Goal: Communication & Community: Answer question/provide support

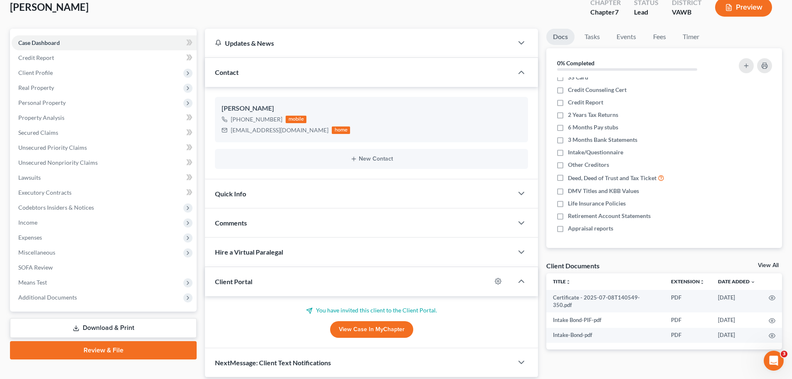
scroll to position [81, 0]
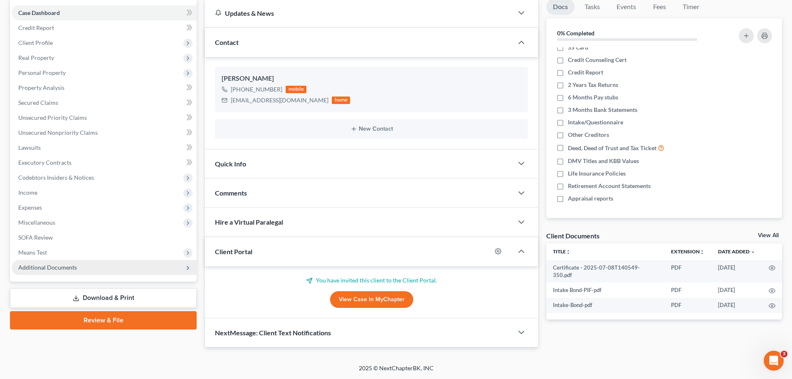
click at [74, 267] on span "Additional Documents" at bounding box center [47, 267] width 59 height 7
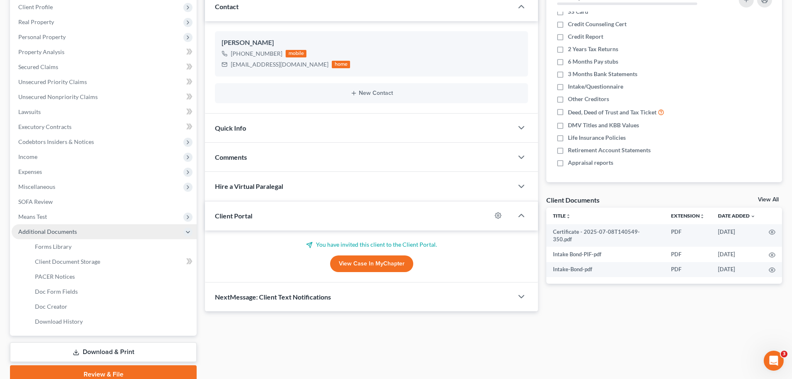
scroll to position [153, 0]
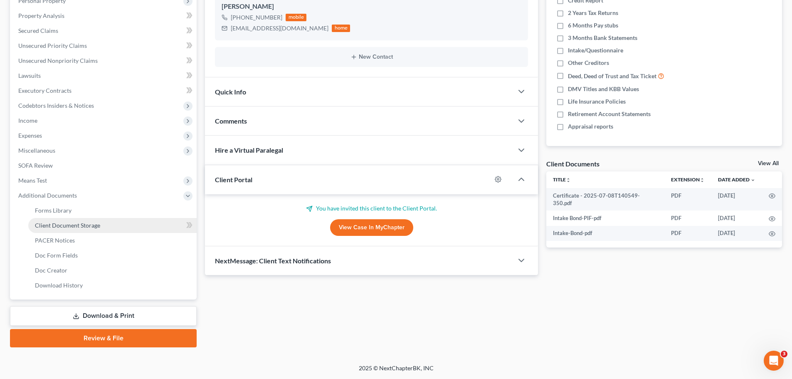
click at [85, 226] on span "Client Document Storage" at bounding box center [67, 225] width 65 height 7
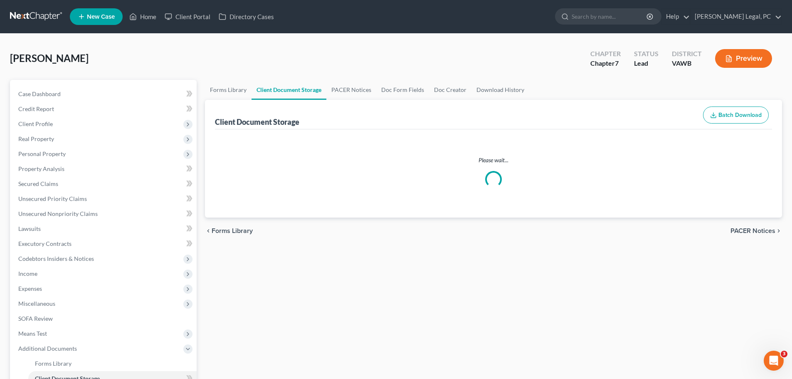
select select "0"
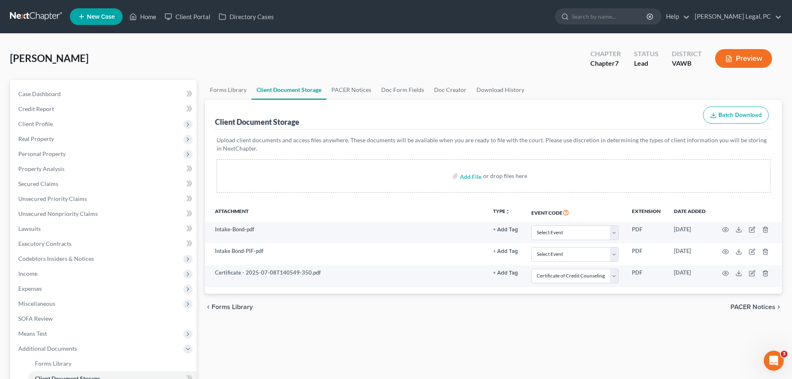
select select "0"
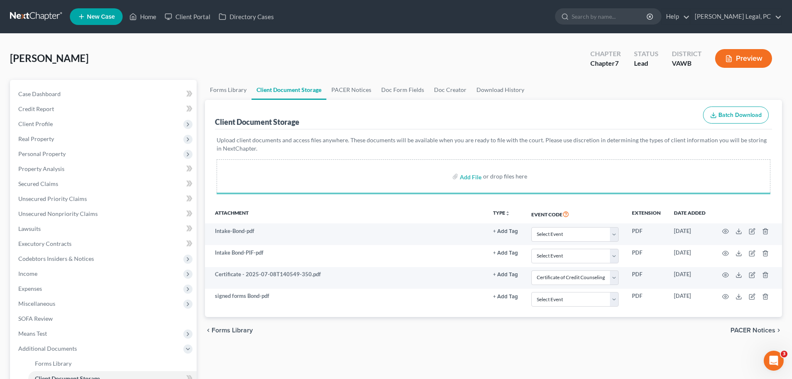
select select "0"
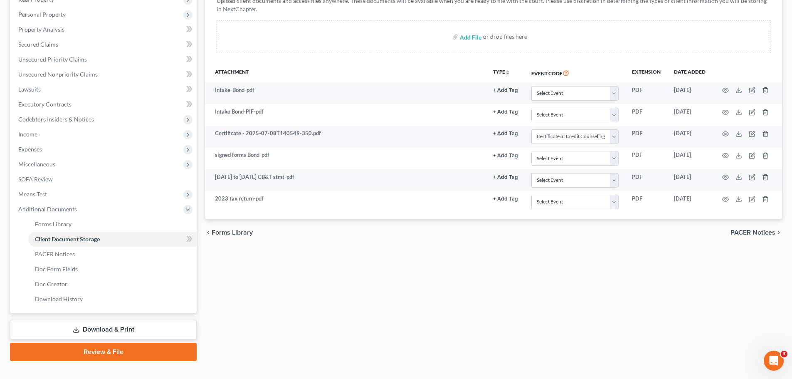
scroll to position [28, 0]
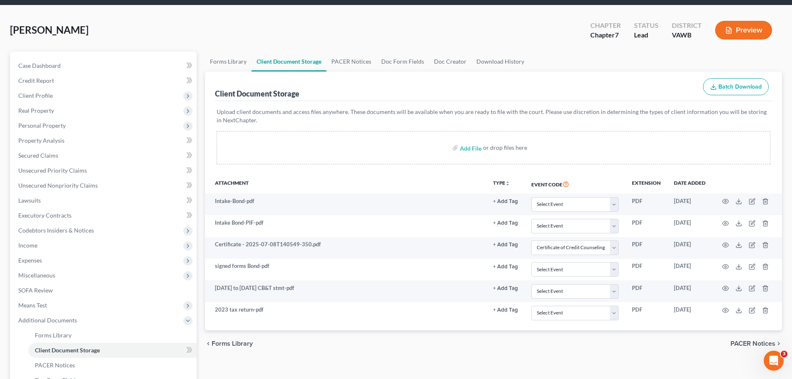
select select "0"
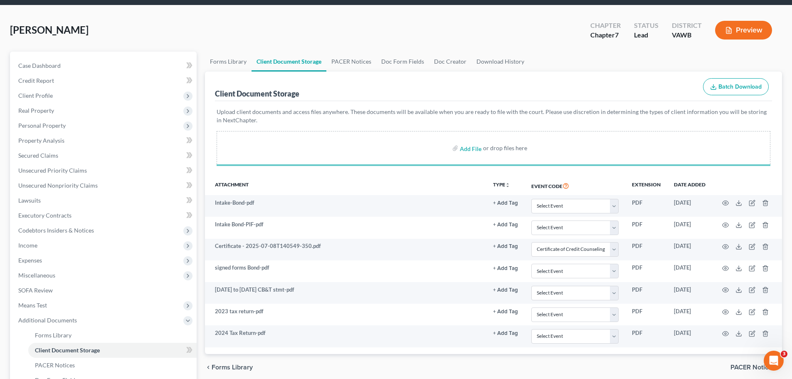
select select "0"
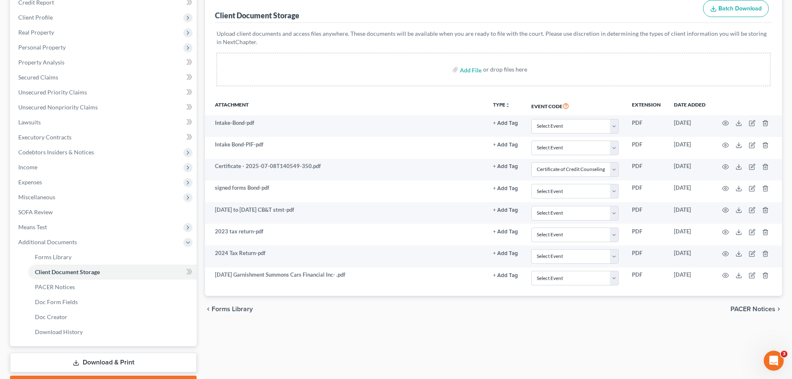
scroll to position [111, 0]
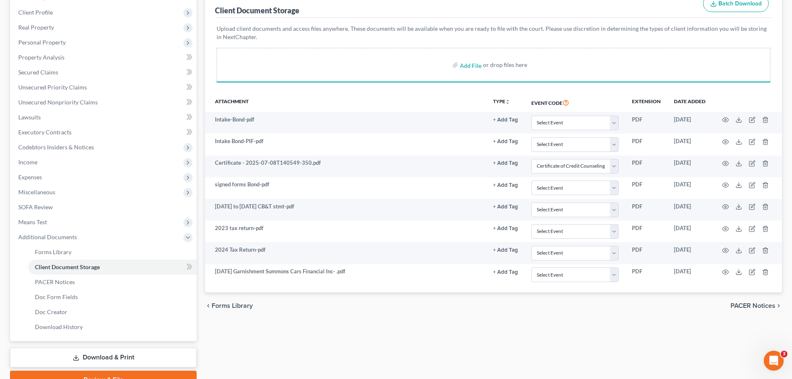
select select "0"
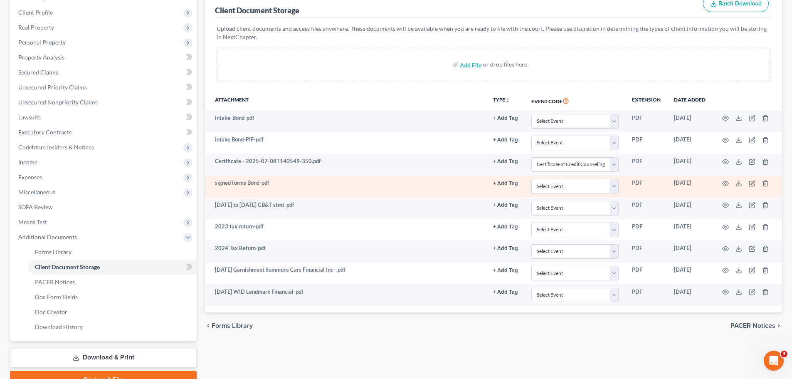
select select "0"
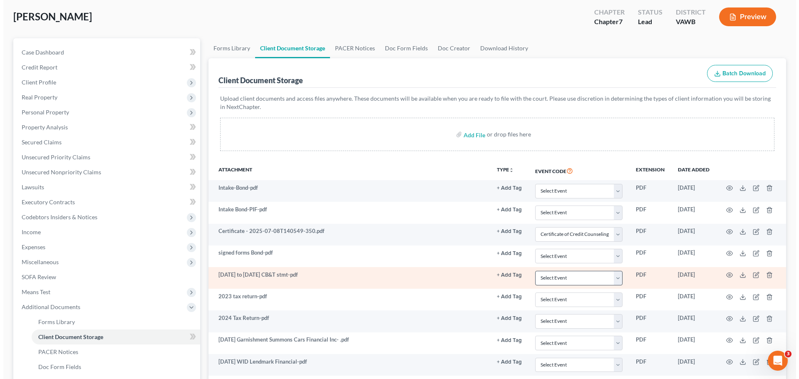
scroll to position [0, 0]
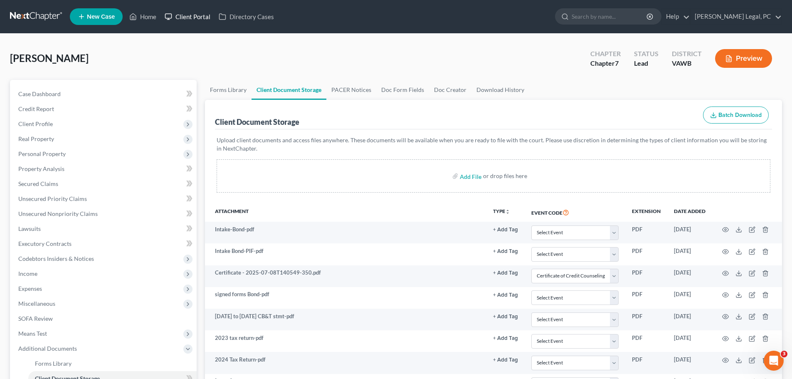
click at [183, 18] on link "Client Portal" at bounding box center [188, 16] width 54 height 15
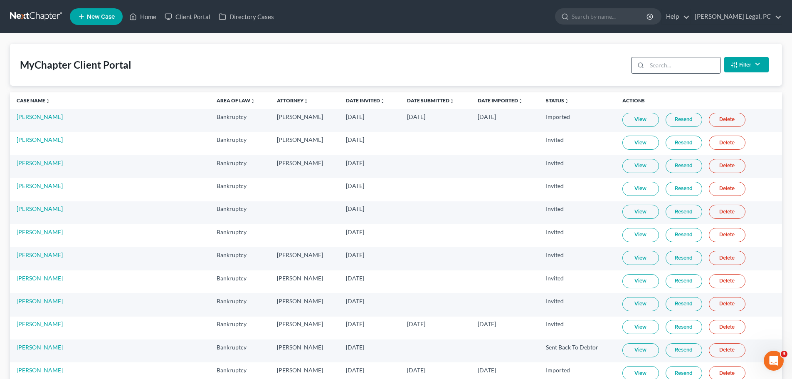
click at [632, 57] on div at bounding box center [676, 65] width 90 height 17
click at [632, 69] on input "search" at bounding box center [684, 65] width 74 height 16
type input "H"
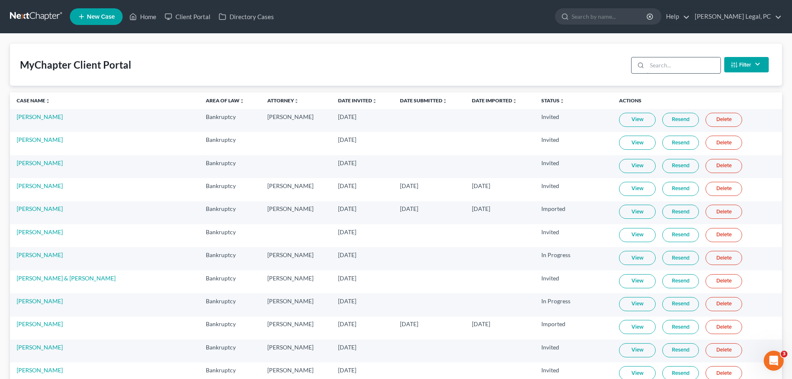
type input "A"
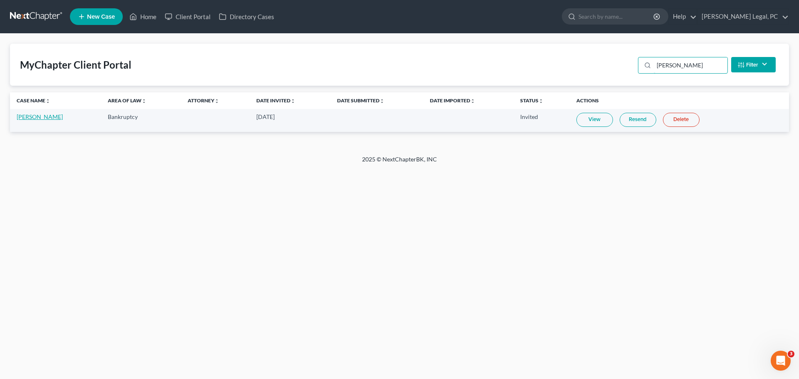
type input "[PERSON_NAME]"
click at [48, 116] on link "[PERSON_NAME]" at bounding box center [40, 116] width 46 height 7
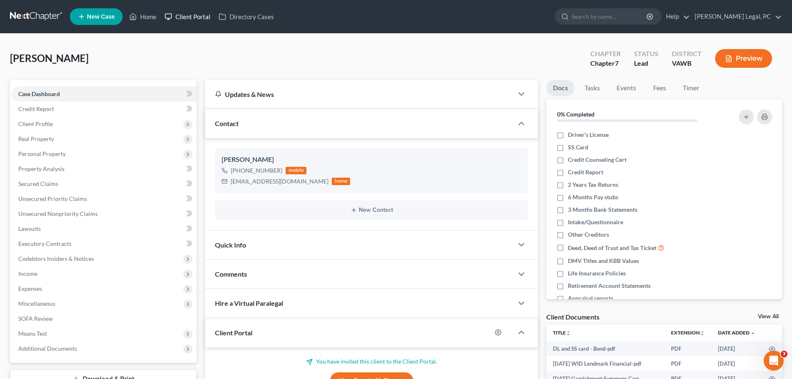
click at [188, 20] on link "Client Portal" at bounding box center [188, 16] width 54 height 15
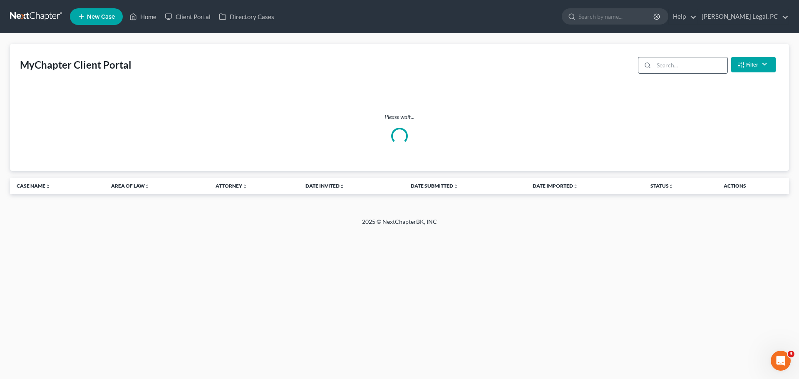
click at [632, 68] on input "search" at bounding box center [691, 65] width 74 height 16
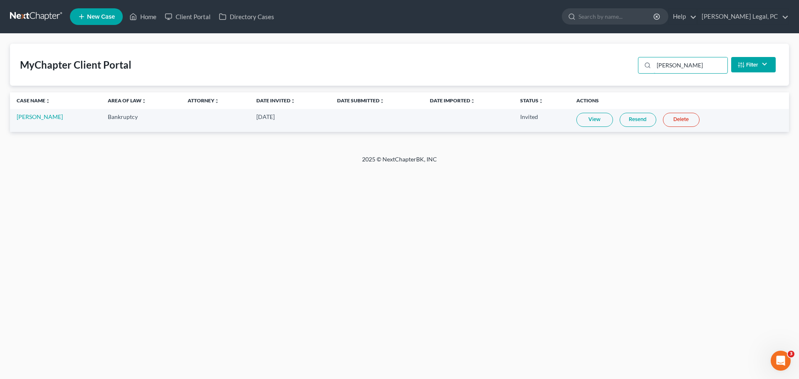
type input "[PERSON_NAME]"
click at [585, 114] on link "View" at bounding box center [594, 120] width 37 height 14
click at [37, 14] on link at bounding box center [36, 16] width 53 height 15
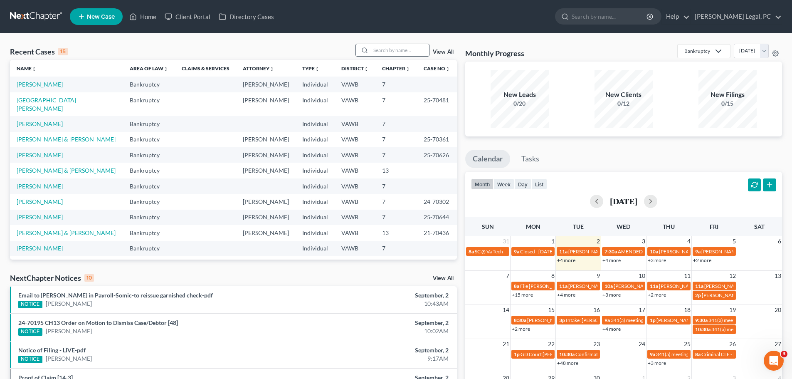
click at [391, 44] on input "search" at bounding box center [400, 50] width 58 height 12
type input "bond"
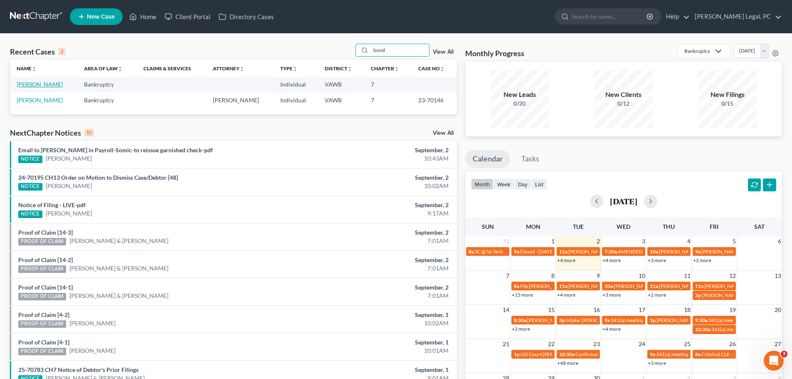
click at [27, 84] on link "[PERSON_NAME]" at bounding box center [40, 84] width 46 height 7
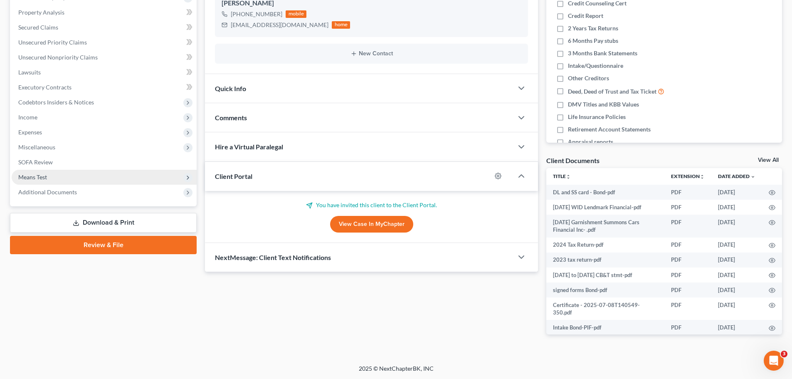
scroll to position [157, 0]
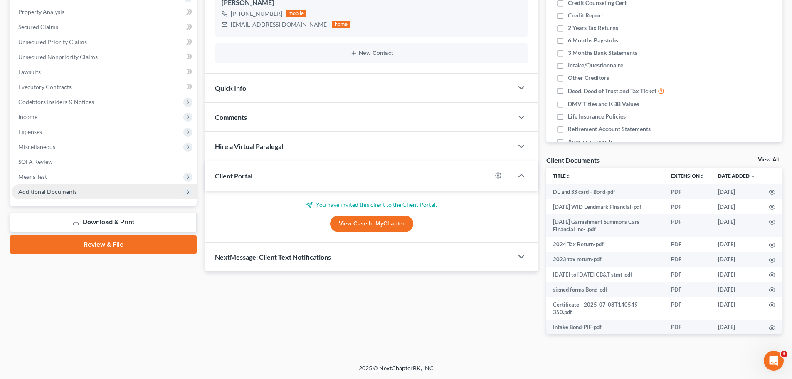
click at [72, 191] on span "Additional Documents" at bounding box center [47, 191] width 59 height 7
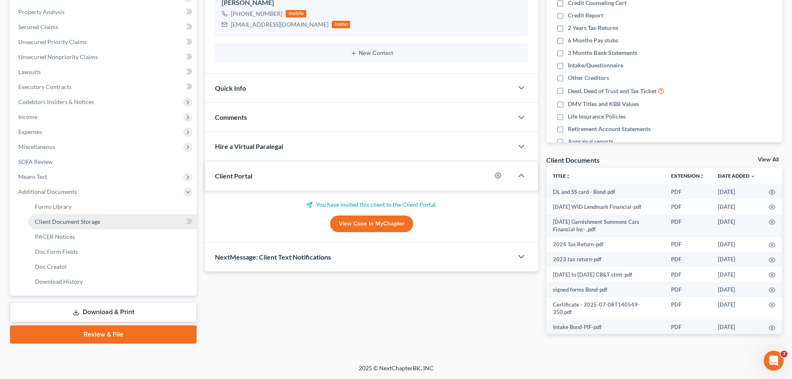
click at [71, 223] on span "Client Document Storage" at bounding box center [67, 221] width 65 height 7
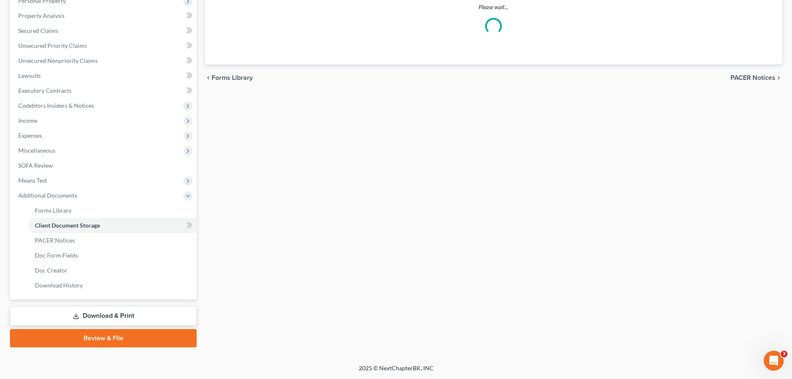
scroll to position [45, 0]
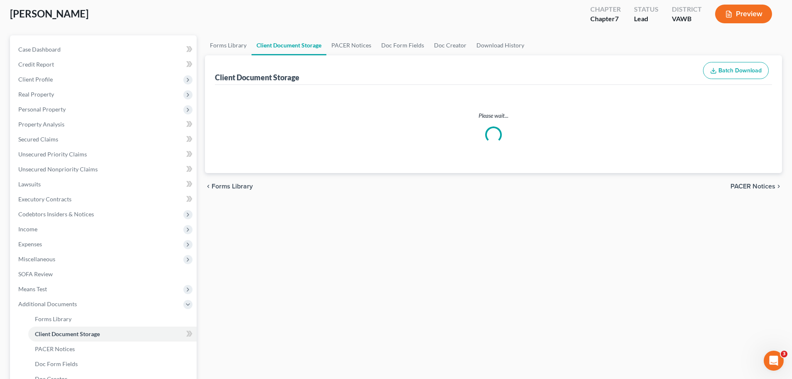
select select "0"
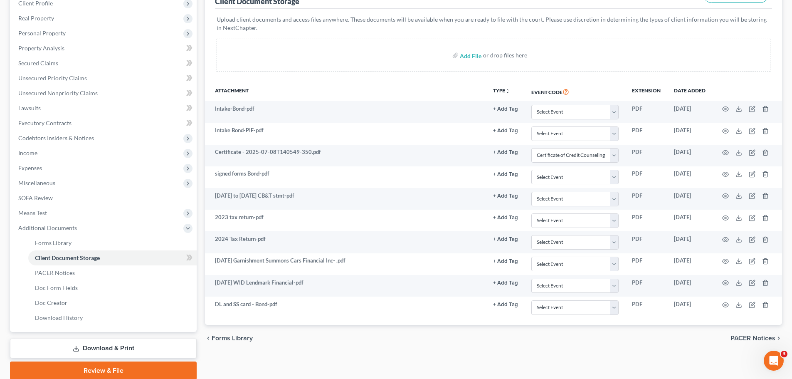
scroll to position [125, 0]
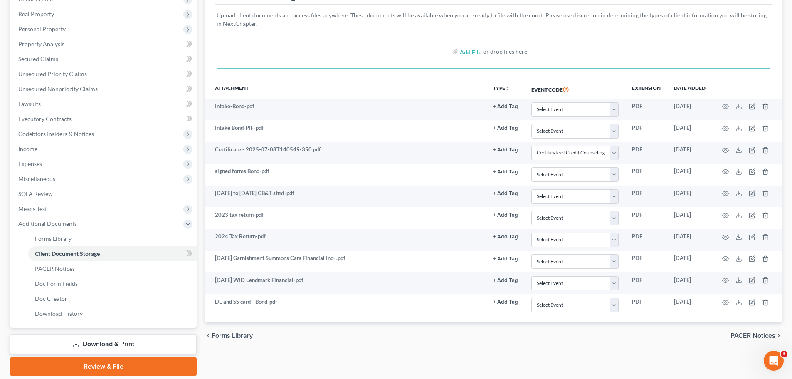
select select "0"
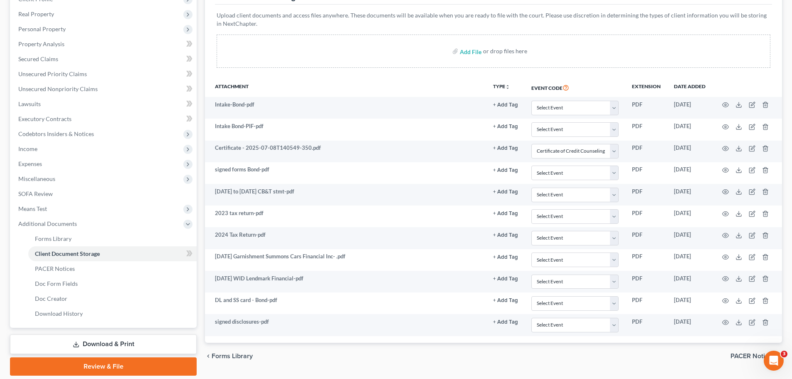
select select "0"
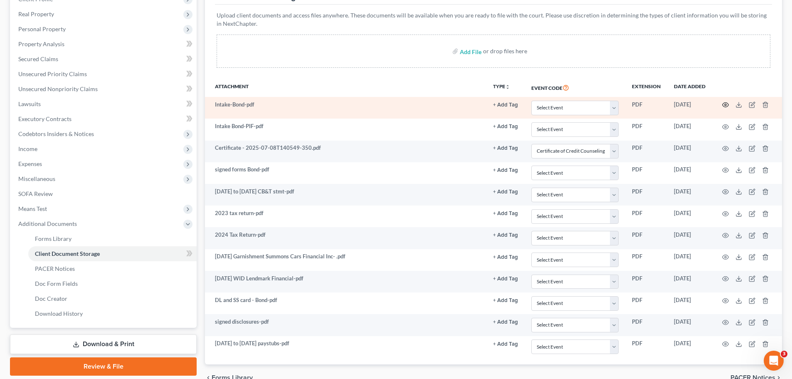
click at [727, 106] on icon "button" at bounding box center [726, 105] width 7 height 7
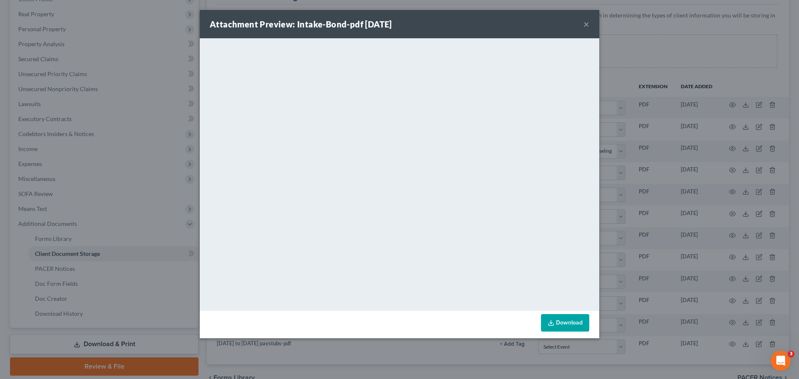
click at [582, 22] on div "Attachment Preview: Intake-Bond-pdf [DATE] ×" at bounding box center [399, 24] width 399 height 28
click at [586, 23] on button "×" at bounding box center [586, 24] width 6 height 10
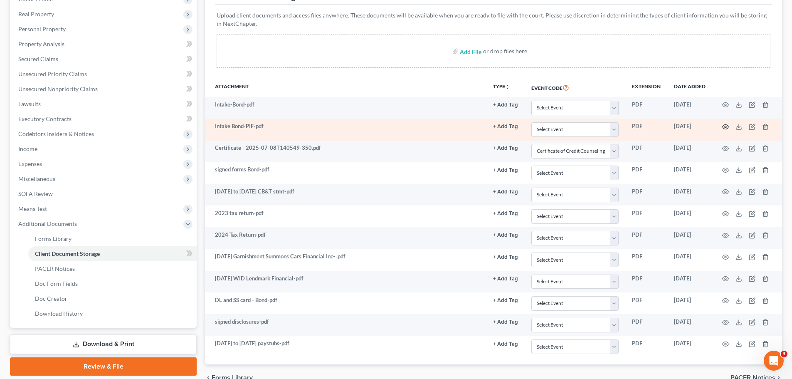
click at [723, 126] on icon "button" at bounding box center [726, 127] width 7 height 7
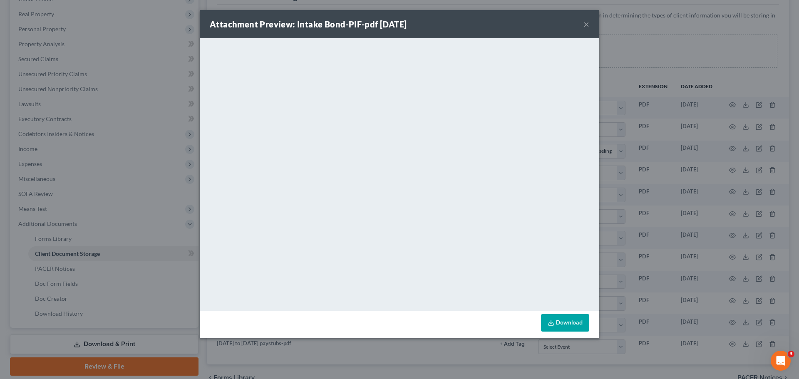
click at [583, 27] on button "×" at bounding box center [586, 24] width 6 height 10
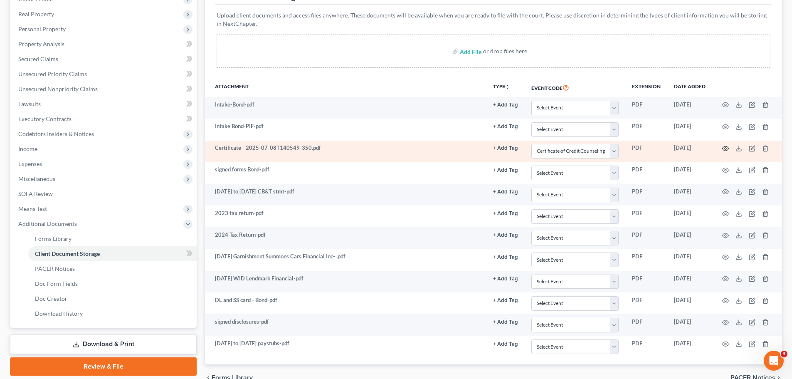
click at [724, 150] on icon "button" at bounding box center [726, 148] width 7 height 7
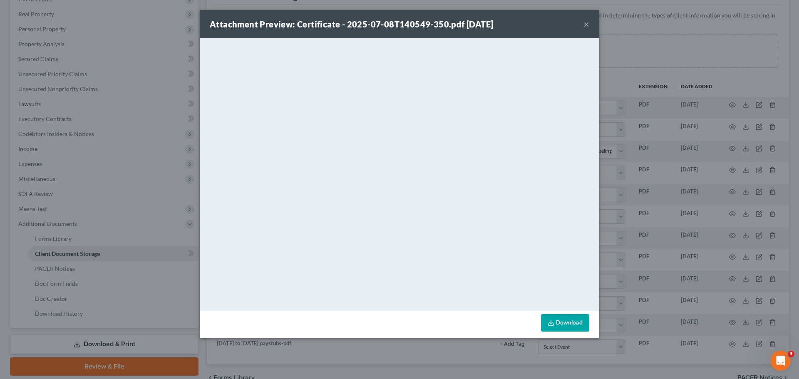
click at [585, 23] on button "×" at bounding box center [586, 24] width 6 height 10
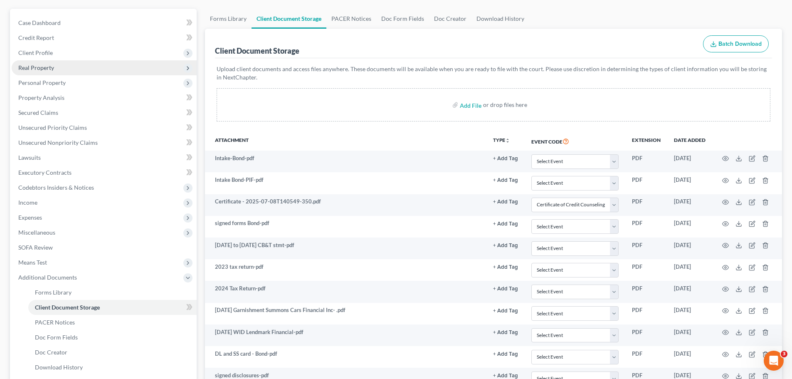
scroll to position [0, 0]
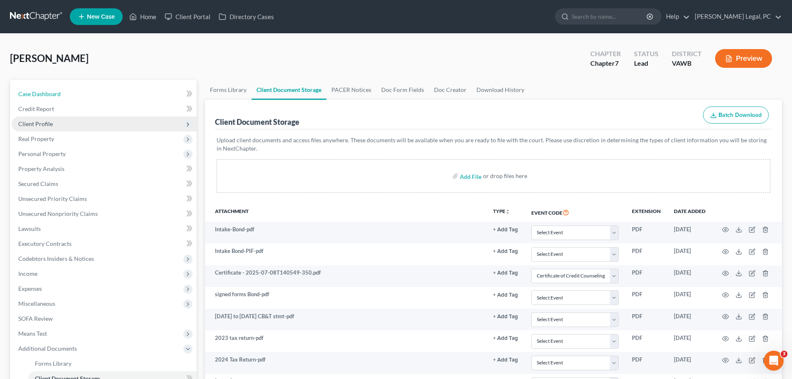
drag, startPoint x: 47, startPoint y: 97, endPoint x: 179, endPoint y: 128, distance: 136.1
click at [47, 97] on link "Case Dashboard" at bounding box center [104, 94] width 185 height 15
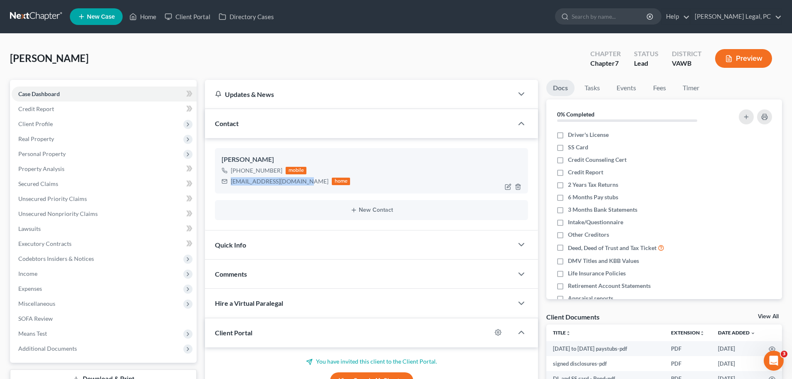
drag, startPoint x: 302, startPoint y: 181, endPoint x: 223, endPoint y: 193, distance: 79.9
click at [223, 193] on div "[PERSON_NAME] [PHONE_NUMBER] mobile [EMAIL_ADDRESS][DOMAIN_NAME] home" at bounding box center [371, 170] width 313 height 45
click at [258, 186] on div "[EMAIL_ADDRESS][DOMAIN_NAME] home" at bounding box center [286, 181] width 129 height 11
drag, startPoint x: 303, startPoint y: 182, endPoint x: 230, endPoint y: 189, distance: 74.0
click at [230, 189] on div "[PERSON_NAME] [PHONE_NUMBER] mobile [EMAIL_ADDRESS][DOMAIN_NAME] home" at bounding box center [371, 170] width 313 height 45
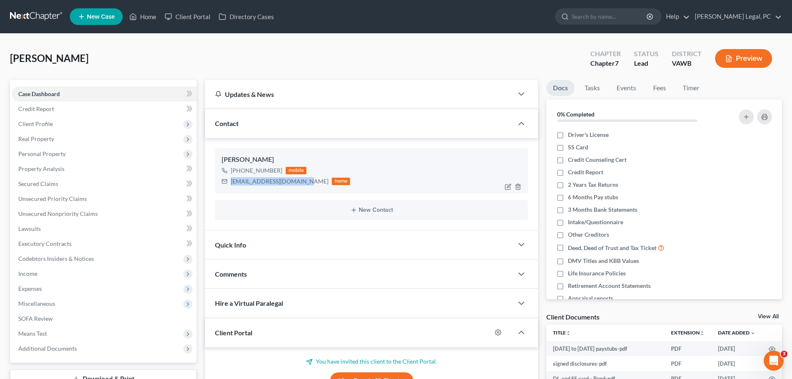
copy div "[EMAIL_ADDRESS][DOMAIN_NAME]"
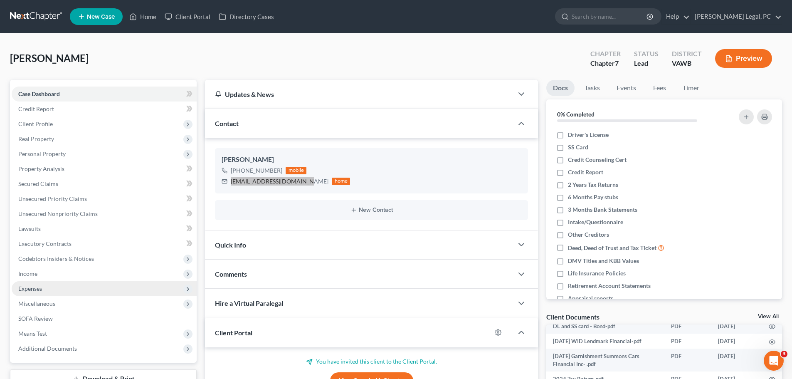
scroll to position [125, 0]
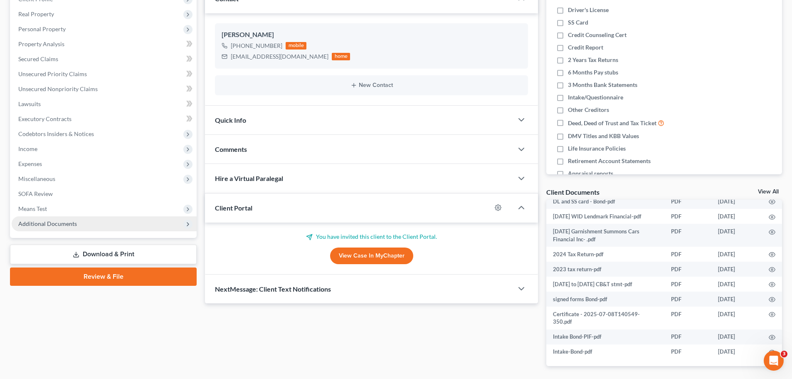
click at [69, 225] on span "Additional Documents" at bounding box center [47, 223] width 59 height 7
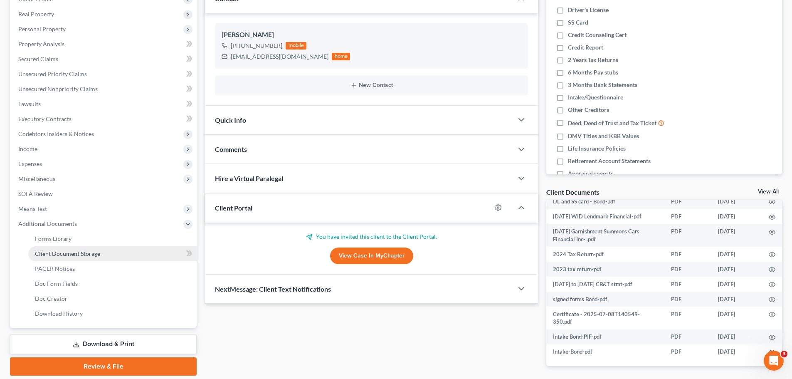
click at [71, 256] on span "Client Document Storage" at bounding box center [67, 253] width 65 height 7
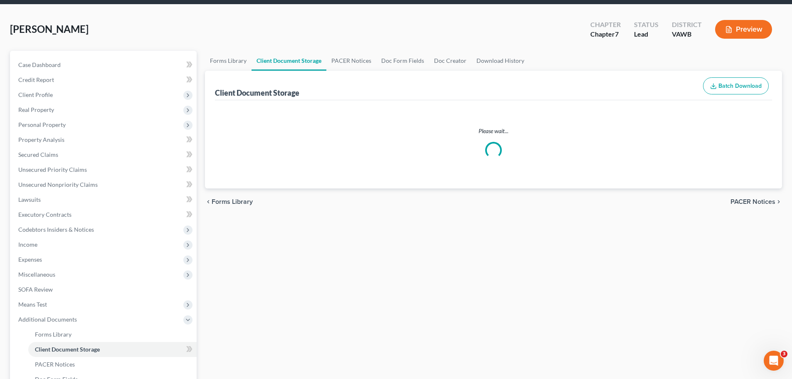
scroll to position [2, 0]
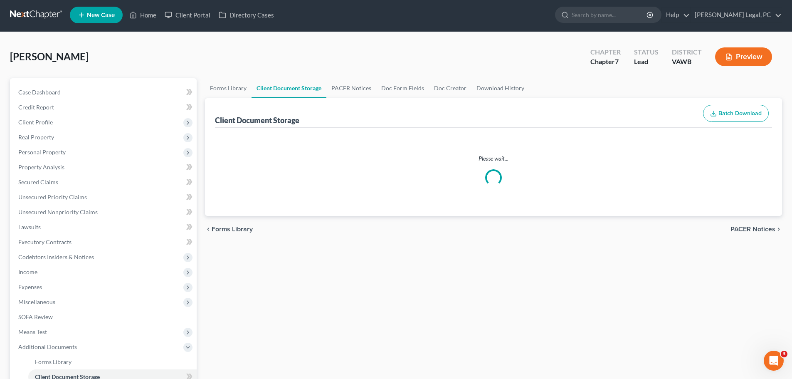
select select "0"
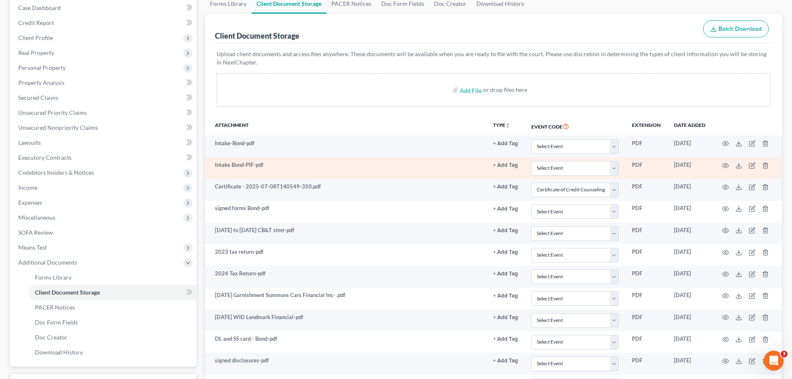
scroll to position [0, 0]
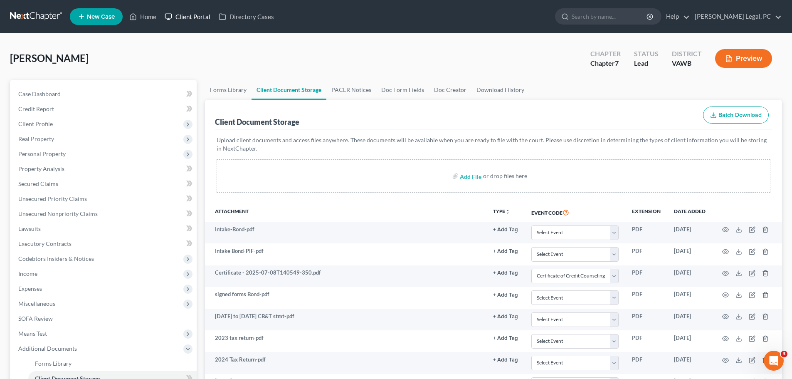
click at [187, 17] on link "Client Portal" at bounding box center [188, 16] width 54 height 15
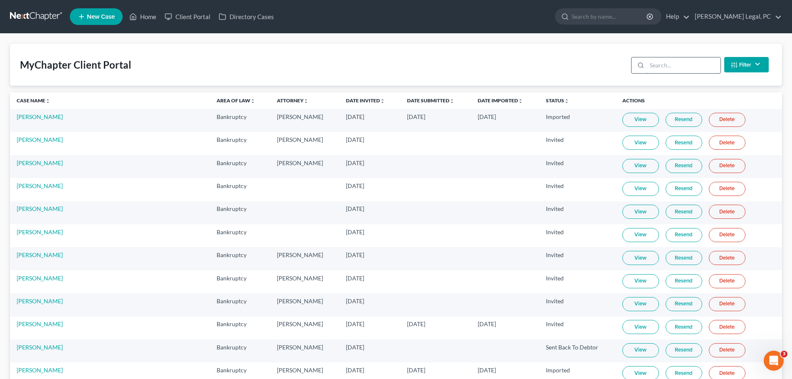
click at [676, 69] on input "search" at bounding box center [684, 65] width 74 height 16
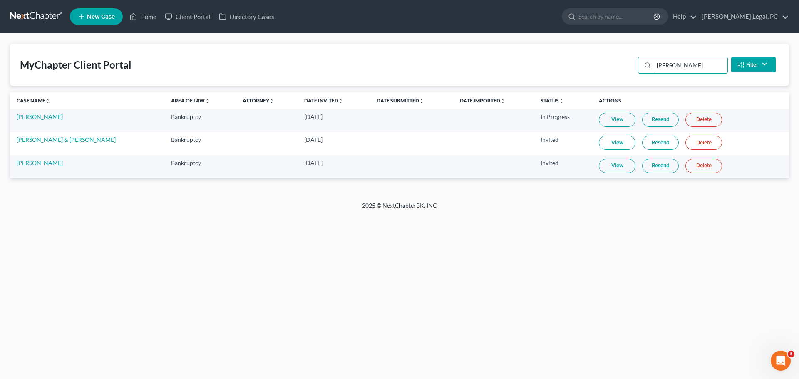
type input "[PERSON_NAME]"
click at [47, 164] on link "[PERSON_NAME]" at bounding box center [40, 162] width 46 height 7
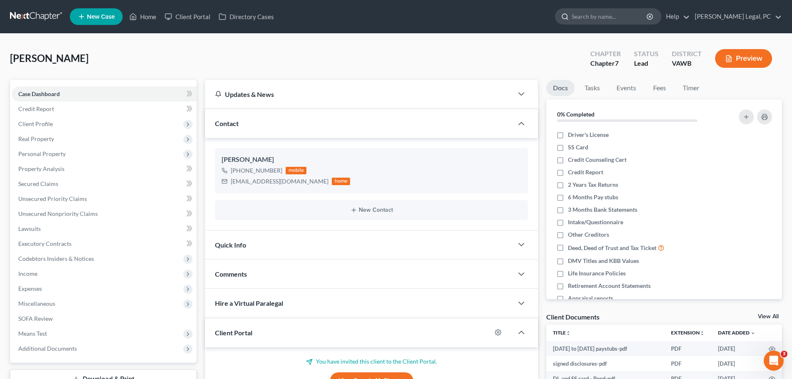
click at [624, 19] on input "search" at bounding box center [610, 16] width 76 height 15
click at [192, 20] on link "Client Portal" at bounding box center [188, 16] width 54 height 15
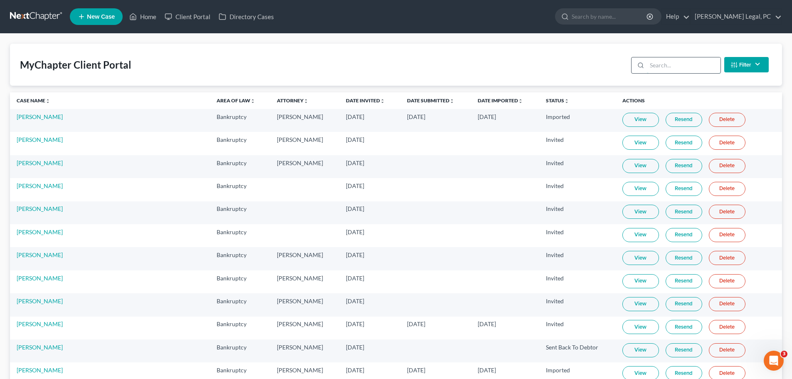
click at [684, 60] on input "search" at bounding box center [684, 65] width 74 height 16
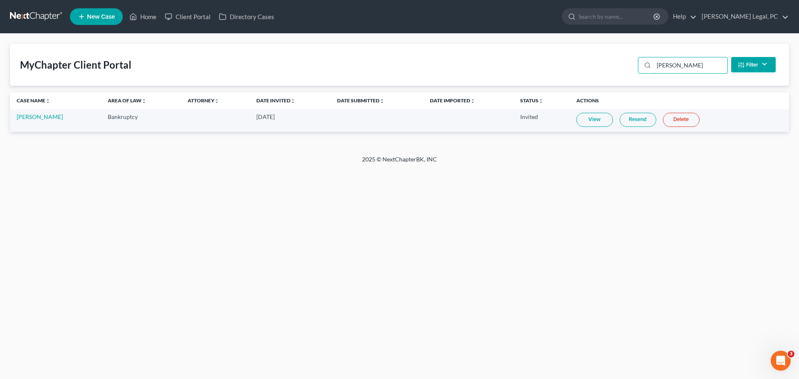
type input "[PERSON_NAME]"
click at [593, 117] on link "View" at bounding box center [594, 120] width 37 height 14
click at [34, 117] on link "[PERSON_NAME]" at bounding box center [40, 116] width 46 height 7
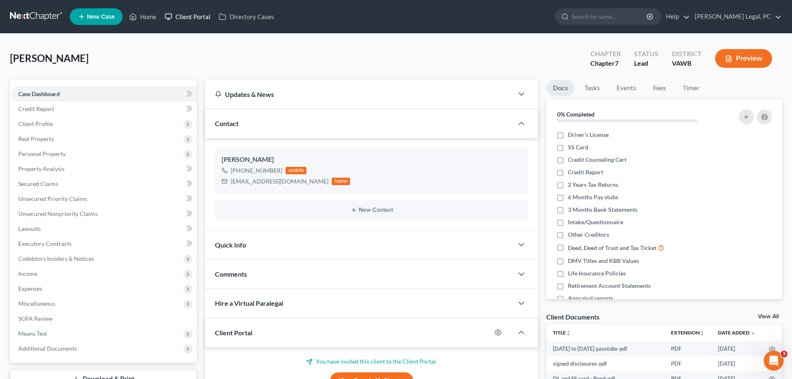
click at [187, 19] on link "Client Portal" at bounding box center [188, 16] width 54 height 15
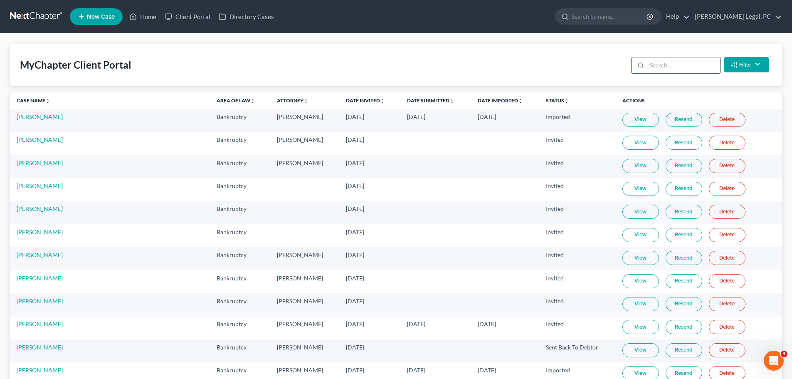
click at [670, 69] on input "search" at bounding box center [684, 65] width 74 height 16
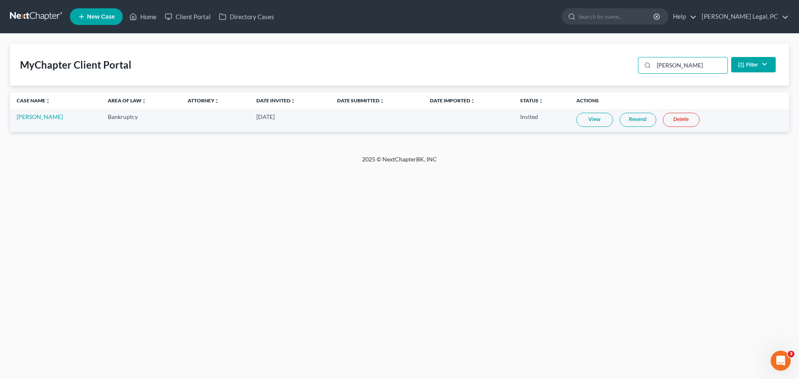
type input "[PERSON_NAME]"
click at [626, 122] on link "Resend" at bounding box center [637, 120] width 37 height 14
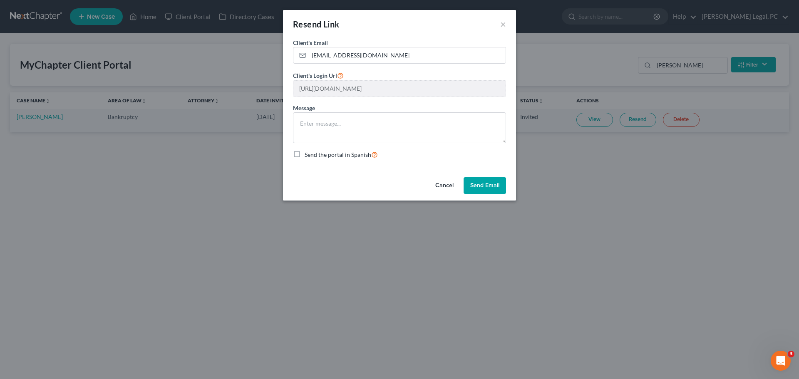
click at [473, 182] on button "Send Email" at bounding box center [484, 185] width 42 height 17
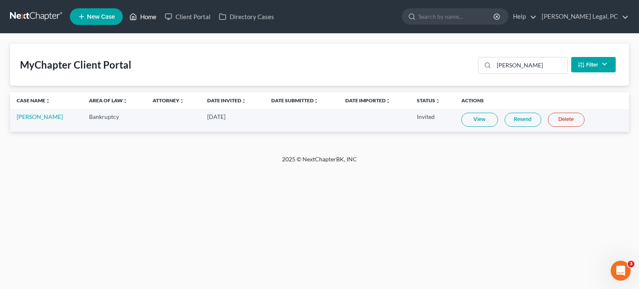
drag, startPoint x: 145, startPoint y: 16, endPoint x: 153, endPoint y: 23, distance: 10.3
click at [145, 16] on link "Home" at bounding box center [142, 16] width 35 height 15
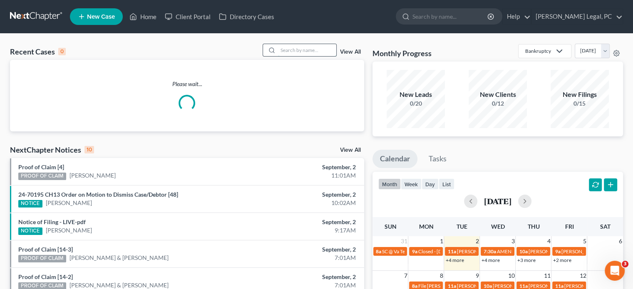
click at [292, 50] on input "search" at bounding box center [307, 50] width 58 height 12
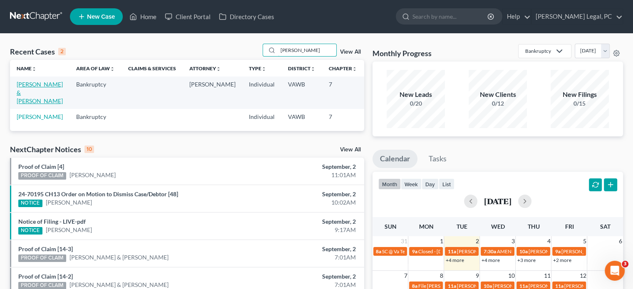
type input "[PERSON_NAME]"
click at [32, 87] on link "[PERSON_NAME] & [PERSON_NAME]" at bounding box center [40, 93] width 46 height 24
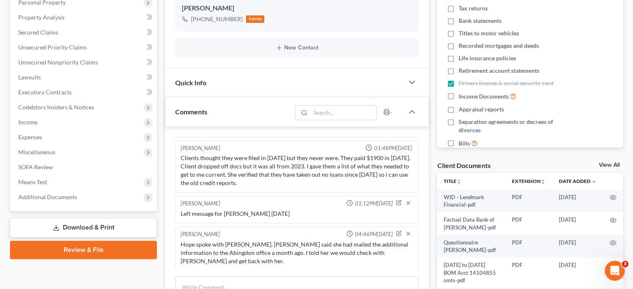
scroll to position [166, 0]
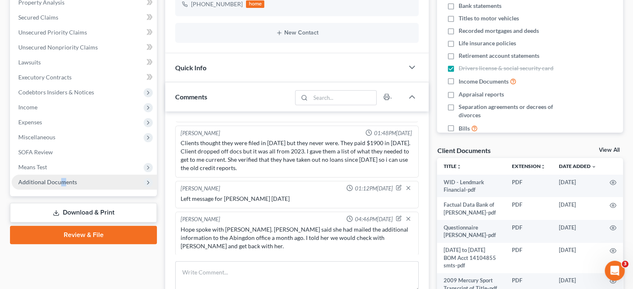
click at [62, 183] on span "Additional Documents" at bounding box center [47, 181] width 59 height 7
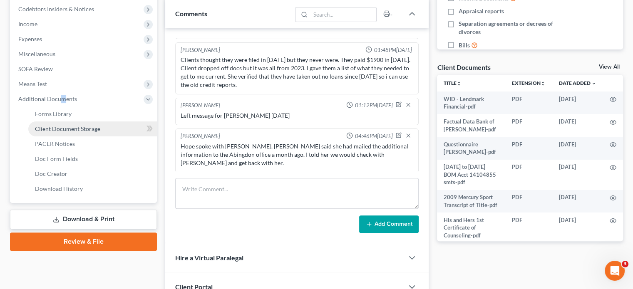
click at [79, 124] on link "Client Document Storage" at bounding box center [92, 128] width 129 height 15
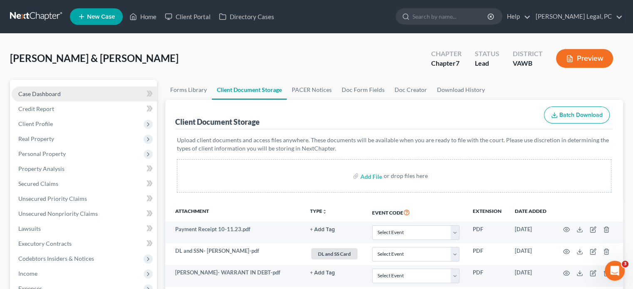
click at [53, 90] on span "Case Dashboard" at bounding box center [39, 93] width 42 height 7
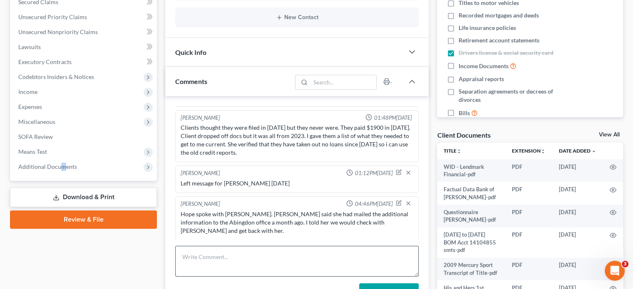
scroll to position [250, 0]
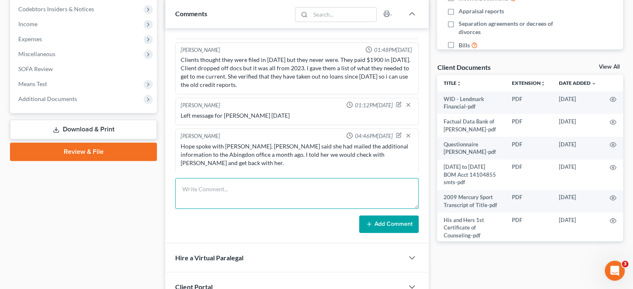
click at [256, 187] on textarea at bounding box center [296, 193] width 243 height 31
paste textarea "​[PERSON_NAME]​ [PERSON_NAME] I know you are on vacay but [PERSON_NAME] said to…"
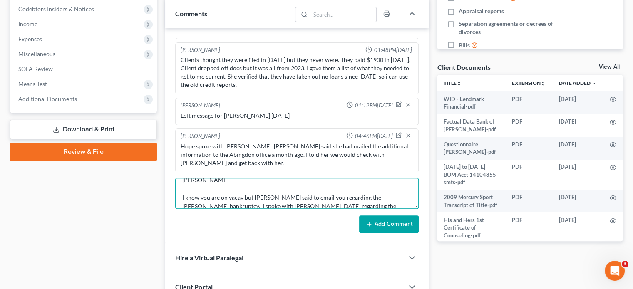
scroll to position [12, 0]
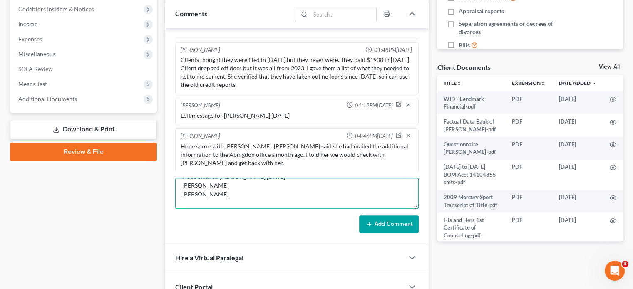
type textarea "Hope emailed [PERSON_NAME] [DATE] ​[PERSON_NAME]​ [PERSON_NAME] I know you are …"
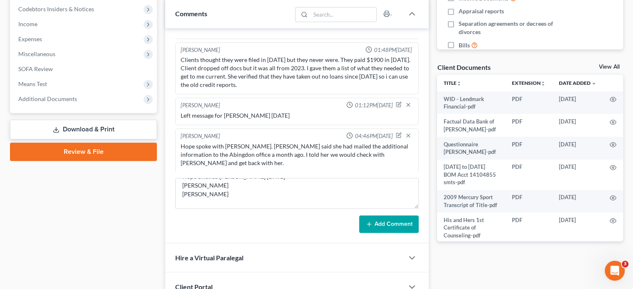
click at [371, 224] on icon at bounding box center [369, 224] width 7 height 7
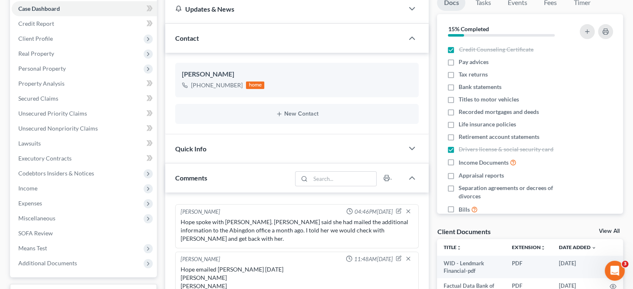
scroll to position [42, 0]
